Goal: Obtain resource: Download file/media

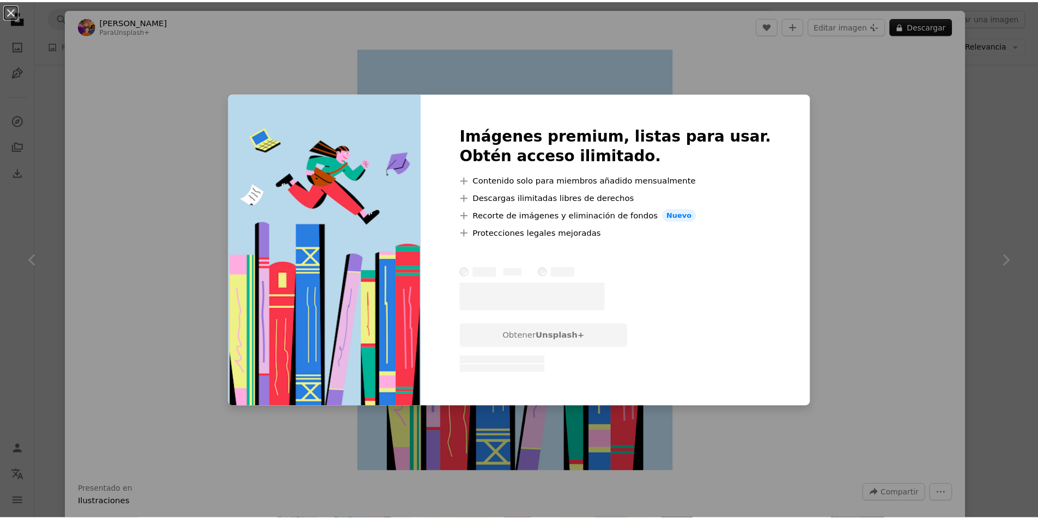
scroll to position [1467, 0]
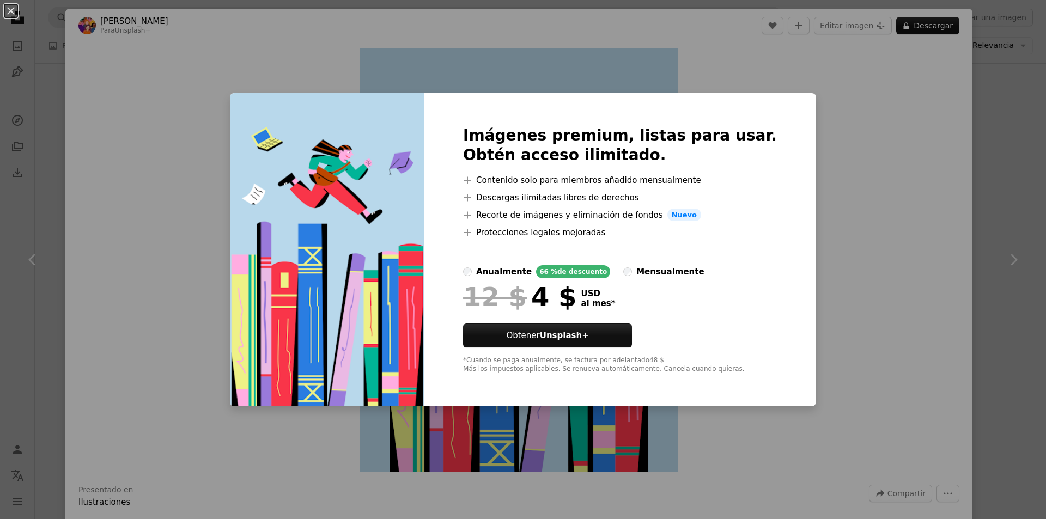
click at [991, 89] on div "An X shape Imágenes premium, listas para usar. Obtén acceso ilimitado. A plus s…" at bounding box center [523, 259] width 1046 height 519
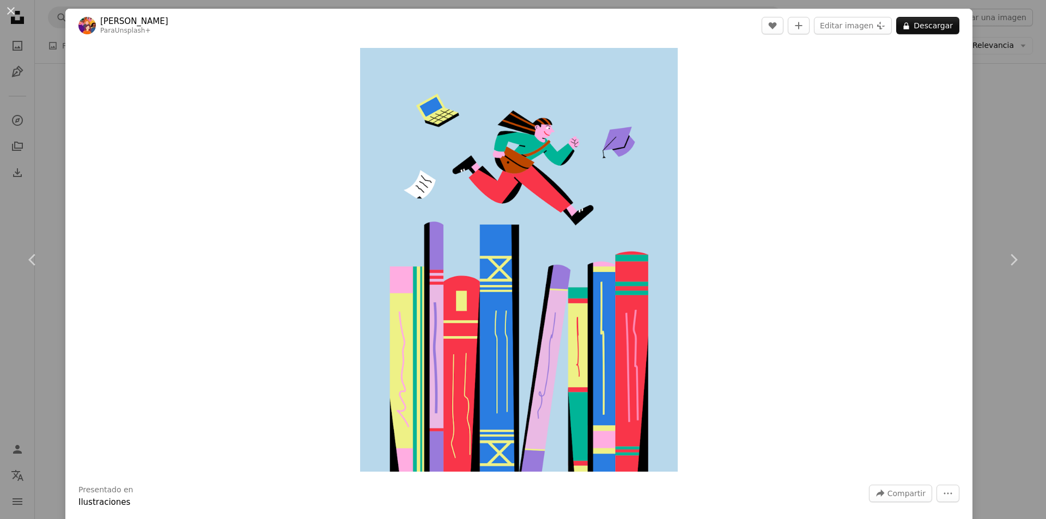
click at [989, 79] on div "An X shape Chevron left Chevron right [PERSON_NAME] Para Unsplash+ A heart A pl…" at bounding box center [523, 259] width 1046 height 519
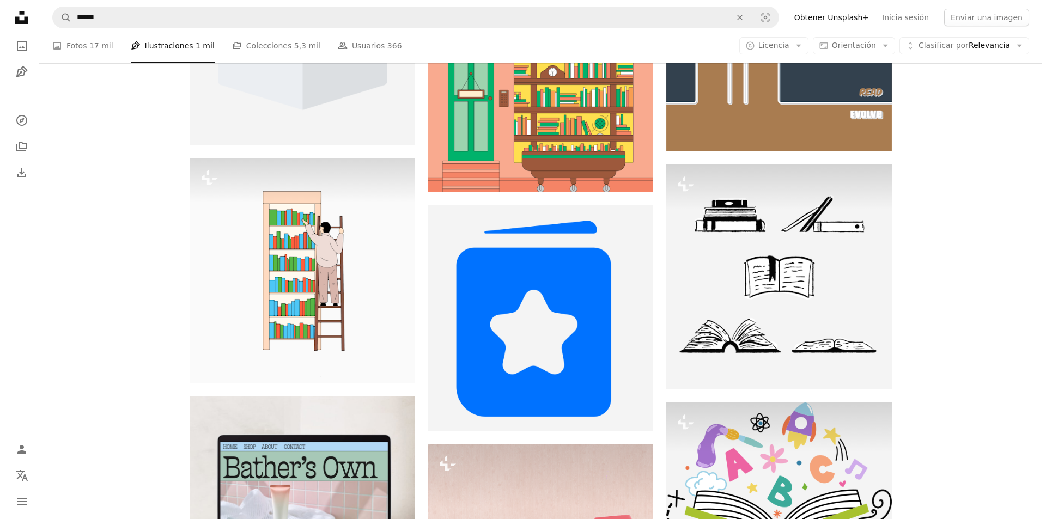
scroll to position [2829, 0]
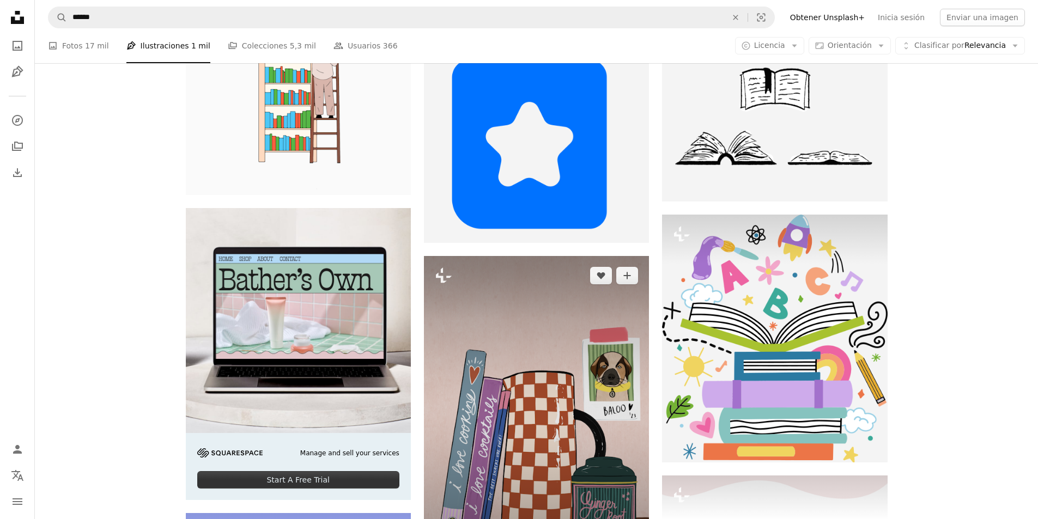
click at [568, 256] on img at bounding box center [536, 413] width 225 height 315
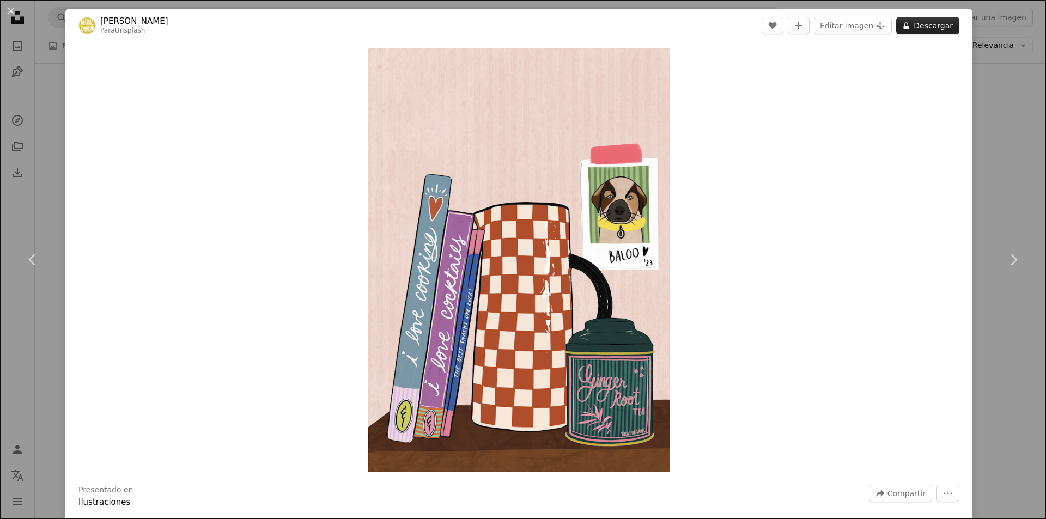
click at [933, 35] on header "[PERSON_NAME] Para Unsplash+ A heart A plus sign Editar imagen Plus sign for Un…" at bounding box center [518, 26] width 907 height 34
click at [927, 25] on button "A lock Descargar" at bounding box center [927, 25] width 63 height 17
